Goal: Task Accomplishment & Management: Manage account settings

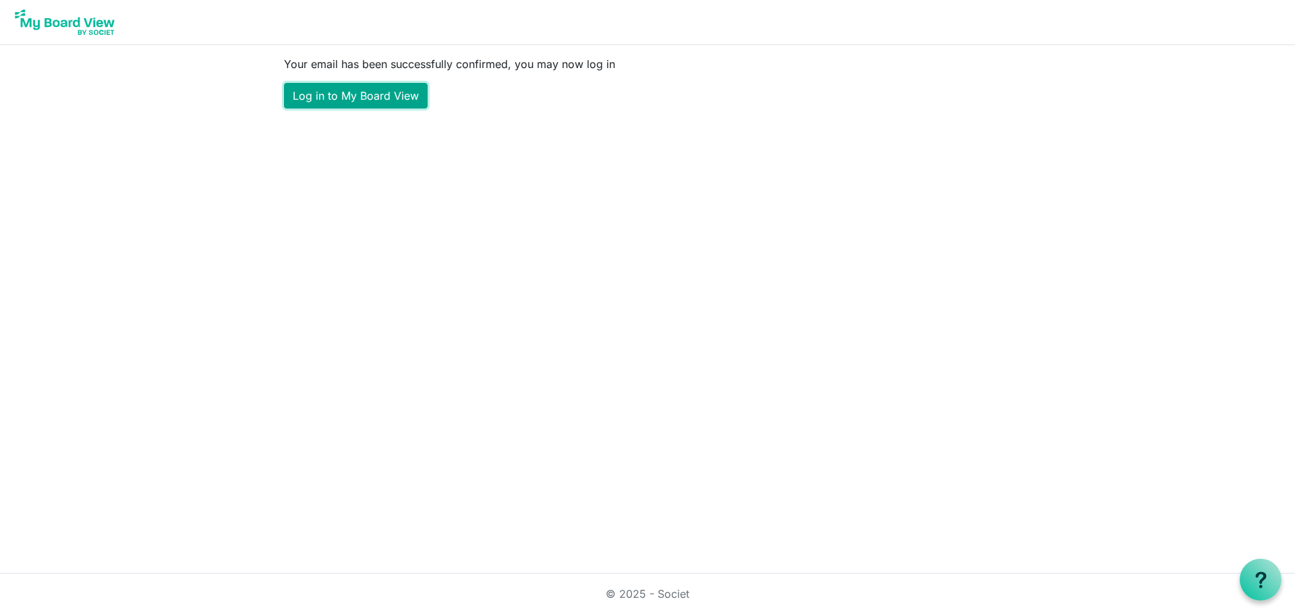
click at [370, 101] on link "Log in to My Board View" at bounding box center [356, 96] width 144 height 26
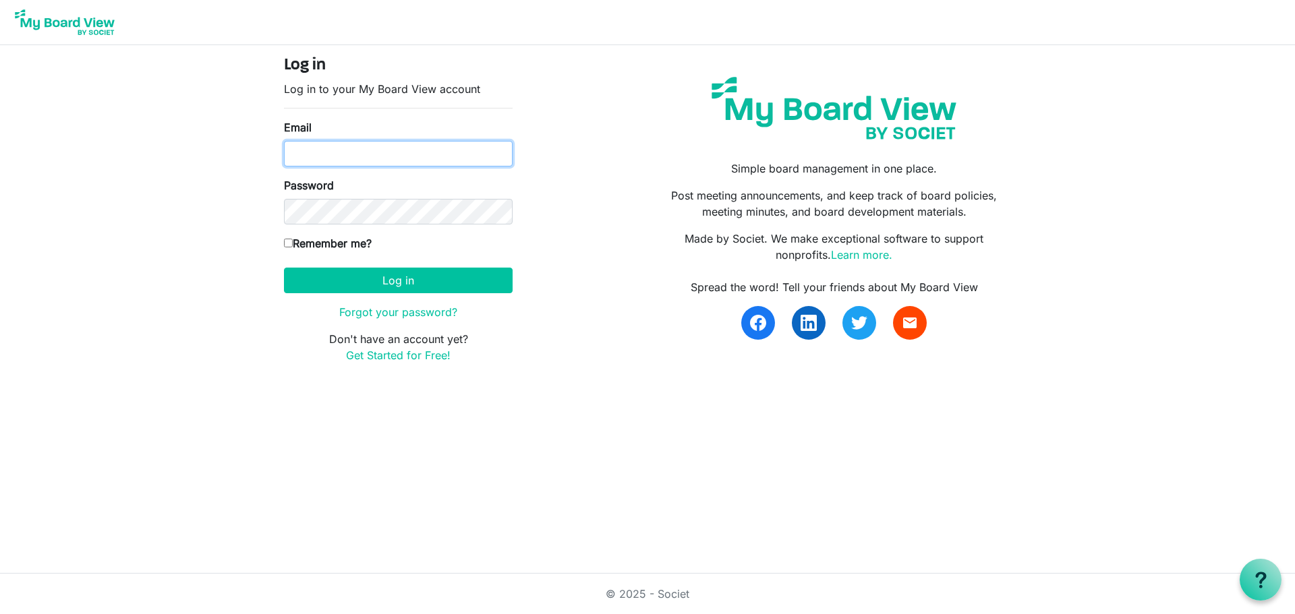
click at [448, 160] on input "Email" at bounding box center [398, 154] width 229 height 26
type input "ebowens@ovp.healthcare"
click at [290, 242] on input "Remember me?" at bounding box center [288, 243] width 9 height 9
checkbox input "true"
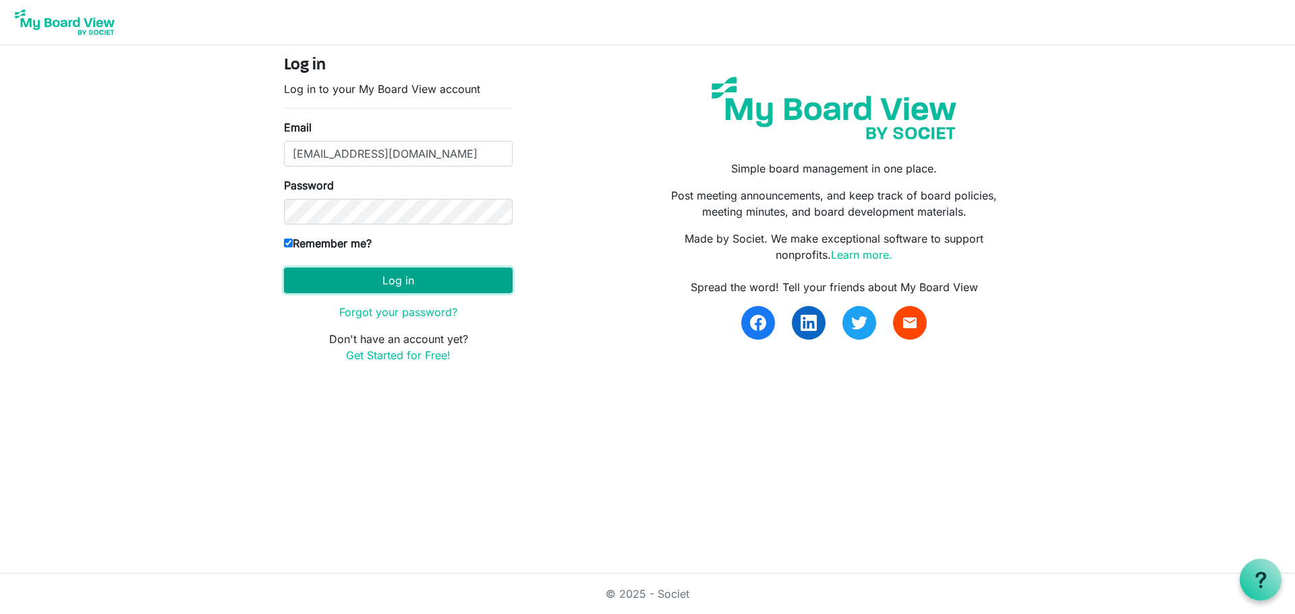
click at [310, 274] on button "Log in" at bounding box center [398, 281] width 229 height 26
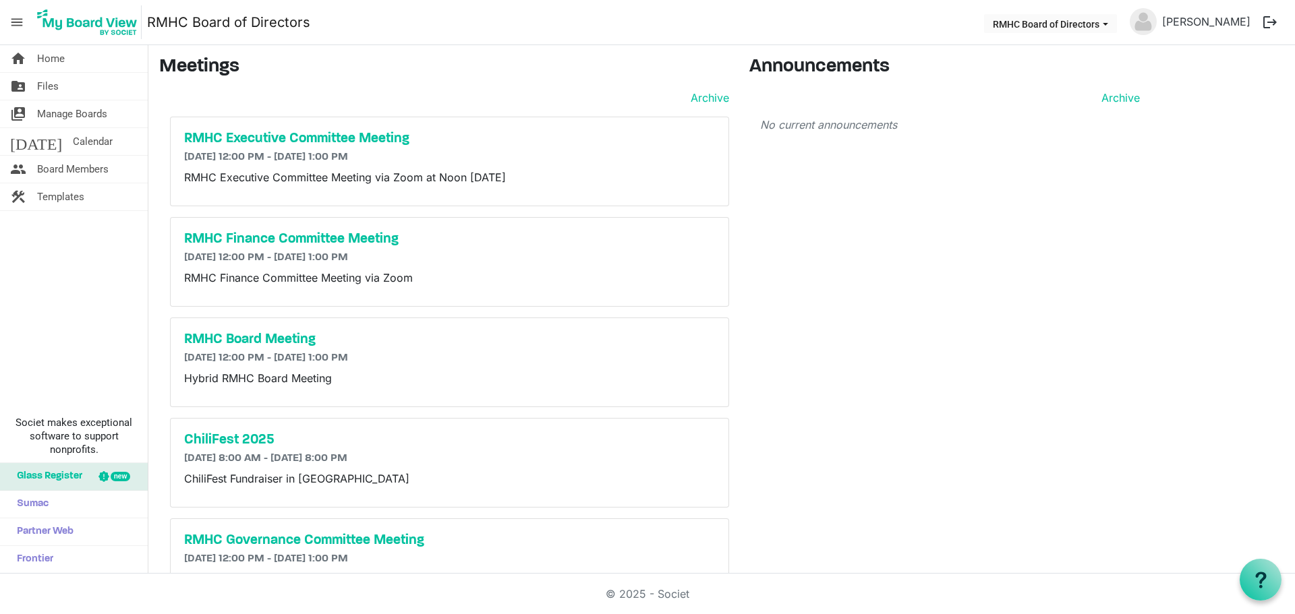
click at [1271, 22] on button "logout" at bounding box center [1270, 22] width 28 height 28
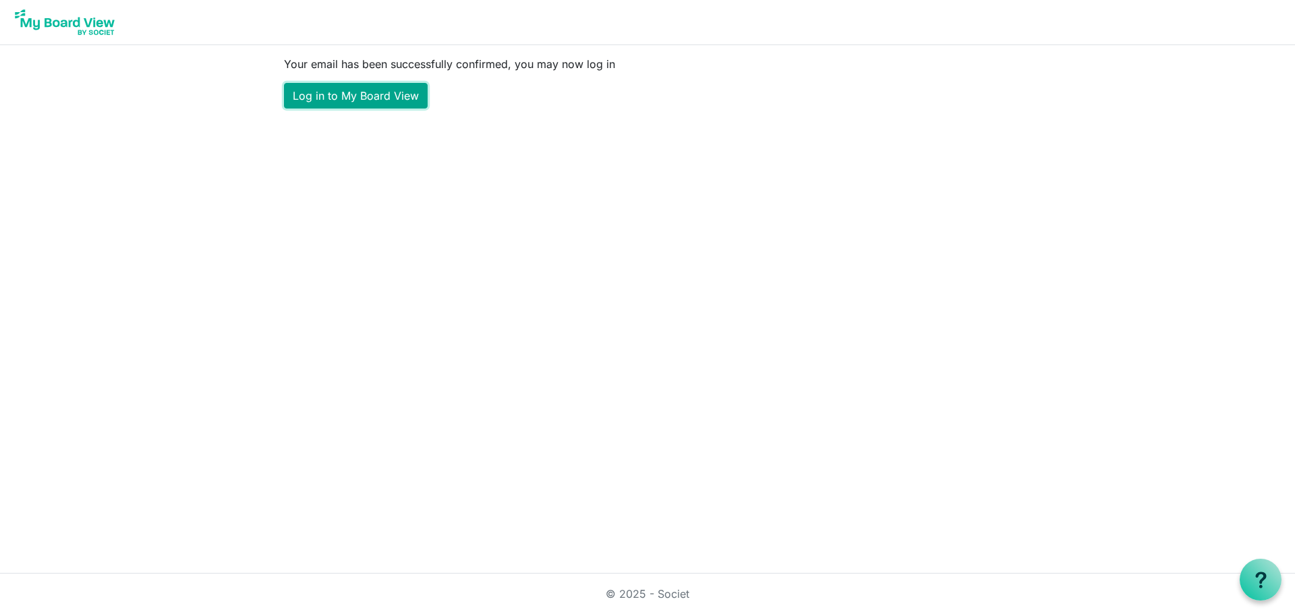
click at [363, 94] on link "Log in to My Board View" at bounding box center [356, 96] width 144 height 26
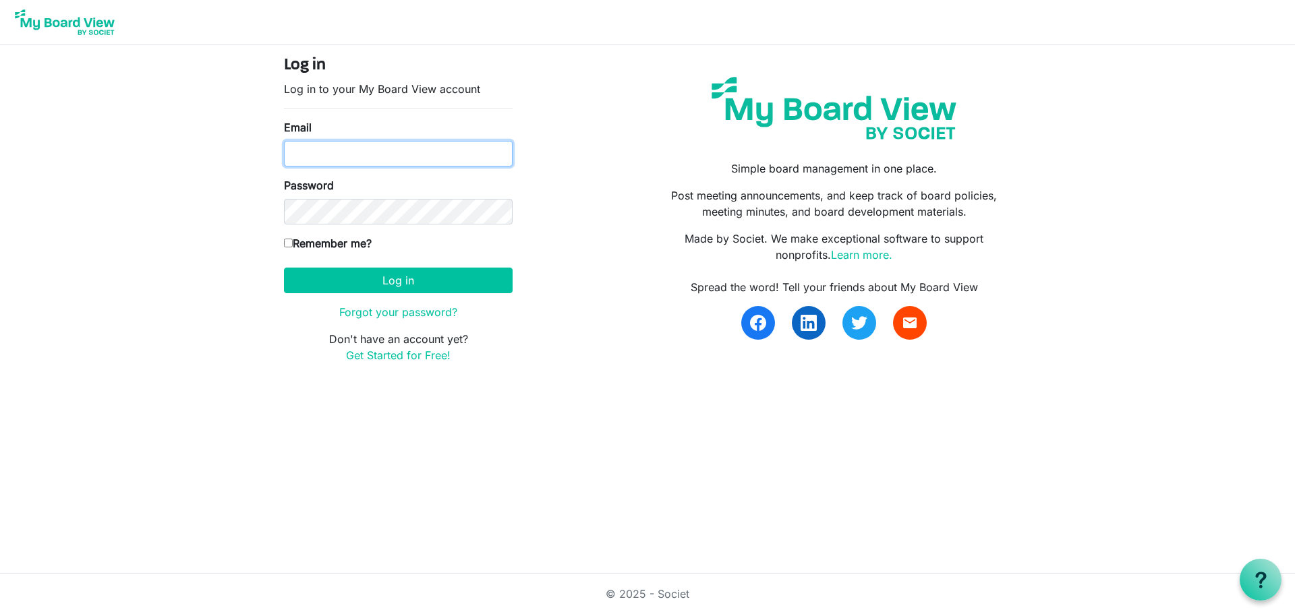
click at [387, 144] on input "Email" at bounding box center [398, 154] width 229 height 26
type input "[EMAIL_ADDRESS][DOMAIN_NAME]"
click at [287, 242] on input "Remember me?" at bounding box center [288, 243] width 9 height 9
checkbox input "true"
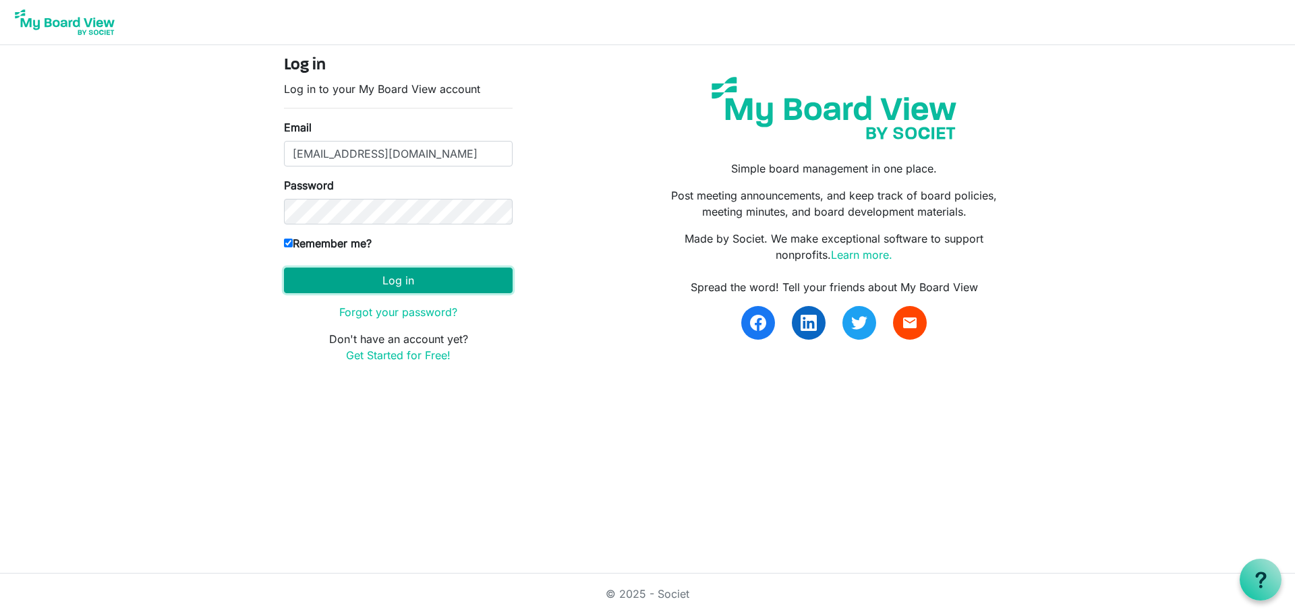
click at [305, 283] on button "Log in" at bounding box center [398, 281] width 229 height 26
